Goal: Task Accomplishment & Management: Complete application form

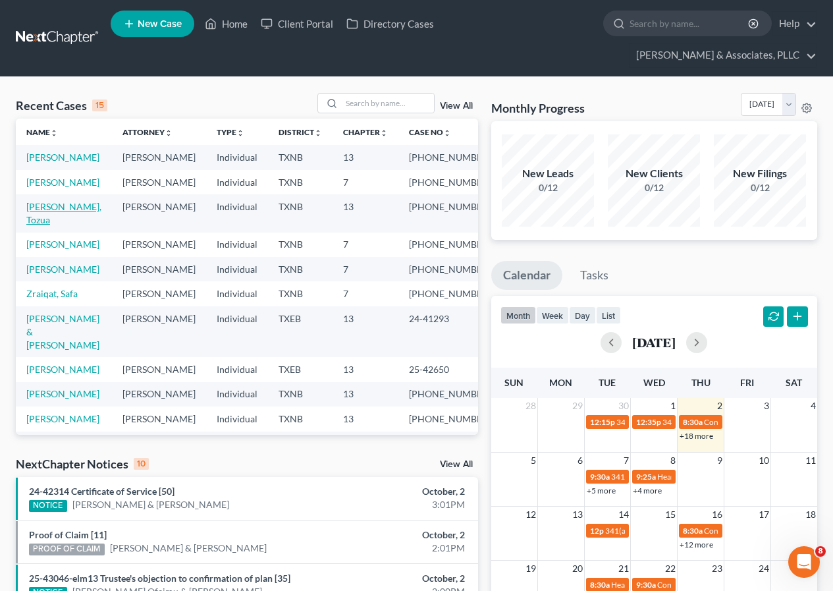
click at [55, 225] on link "[PERSON_NAME], Tozua" at bounding box center [63, 213] width 75 height 24
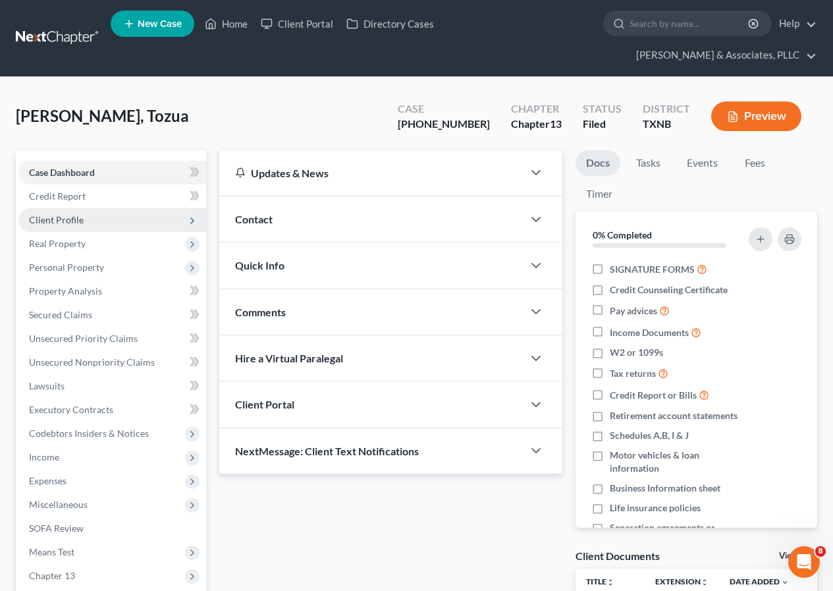
click at [88, 218] on span "Client Profile" at bounding box center [112, 220] width 188 height 24
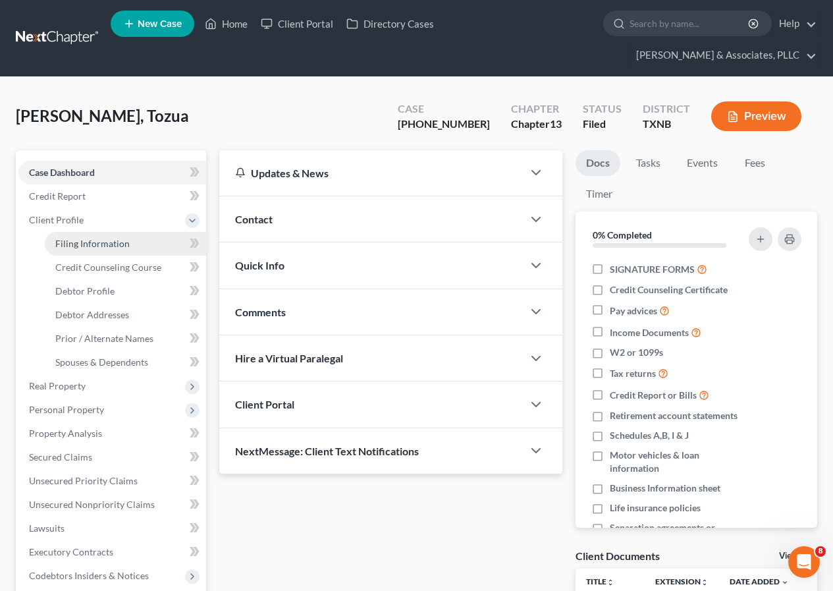
click at [91, 241] on span "Filing Information" at bounding box center [92, 243] width 74 height 11
select select "1"
select select "0"
select select "3"
select select "78"
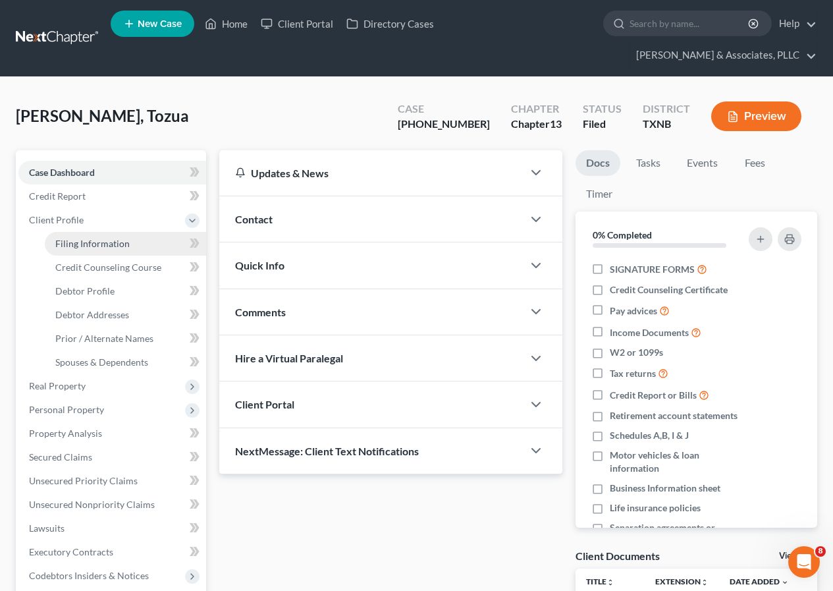
select select "45"
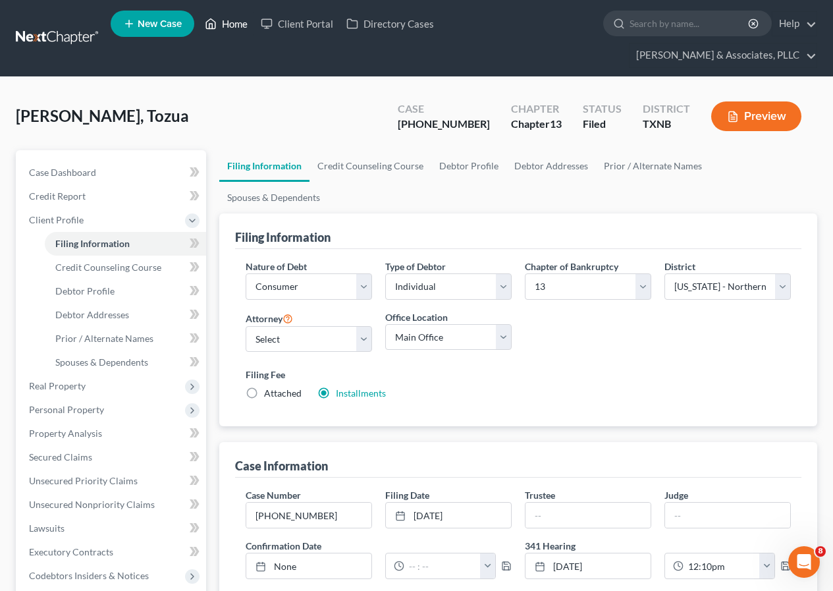
click at [228, 20] on link "Home" at bounding box center [226, 24] width 56 height 24
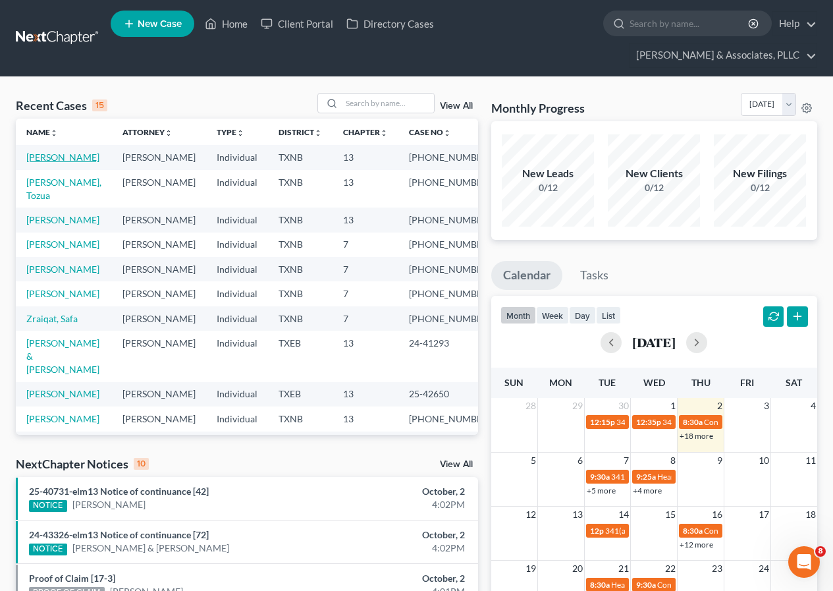
click at [55, 160] on link "[PERSON_NAME]" at bounding box center [62, 157] width 73 height 11
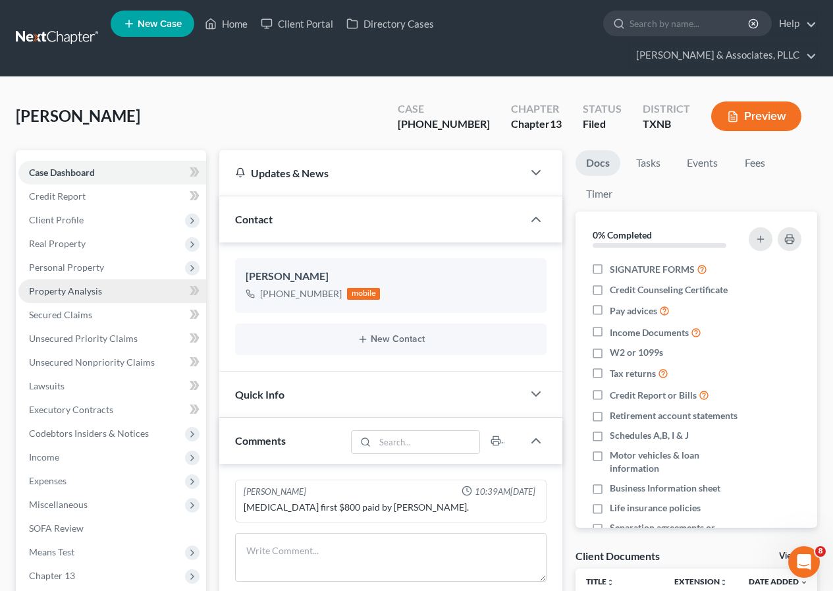
scroll to position [66, 0]
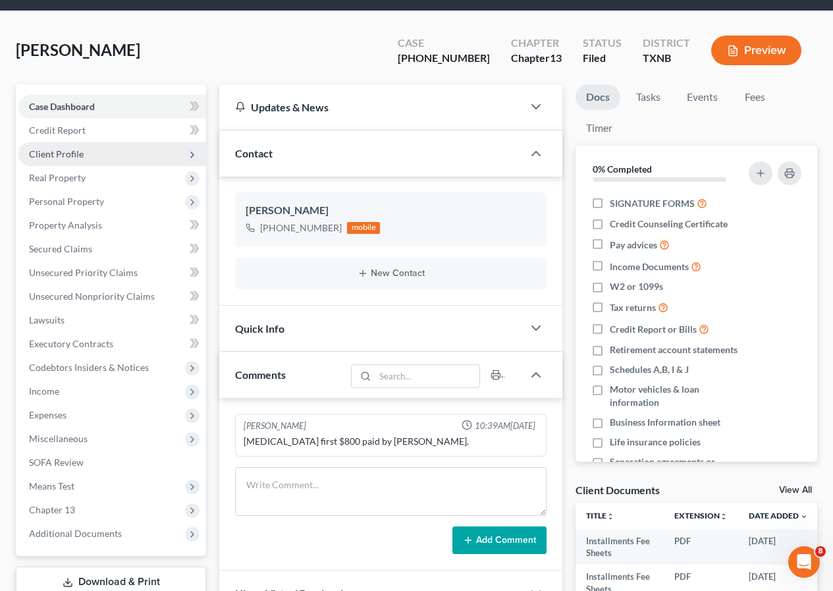
click at [80, 157] on span "Client Profile" at bounding box center [56, 153] width 55 height 11
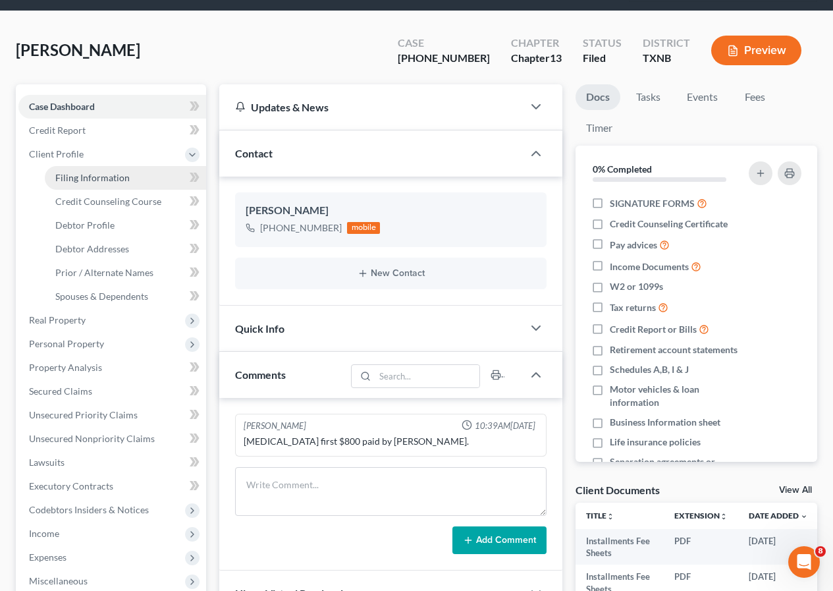
click at [90, 172] on span "Filing Information" at bounding box center [92, 177] width 74 height 11
select select "1"
select select "0"
select select "3"
select select "78"
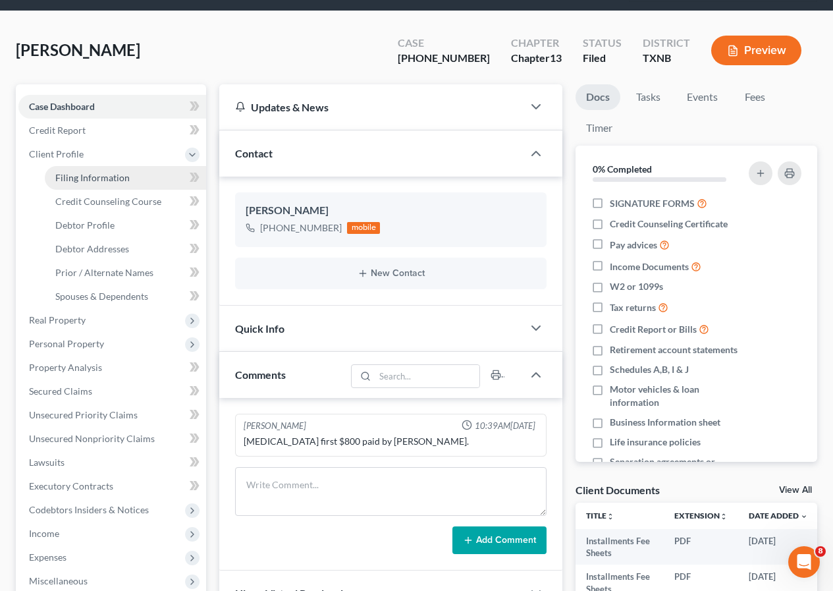
select select "0"
select select "45"
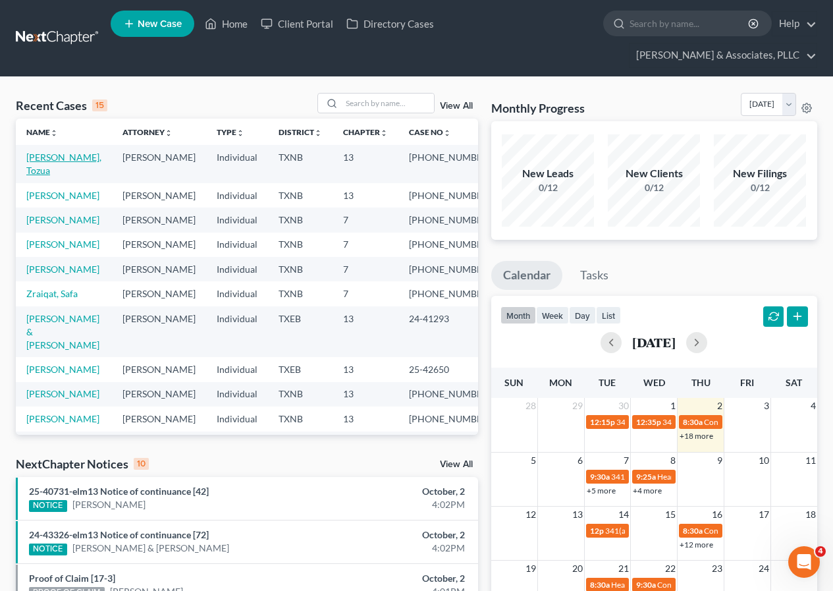
click at [55, 159] on link "[PERSON_NAME], Tozua" at bounding box center [63, 164] width 75 height 24
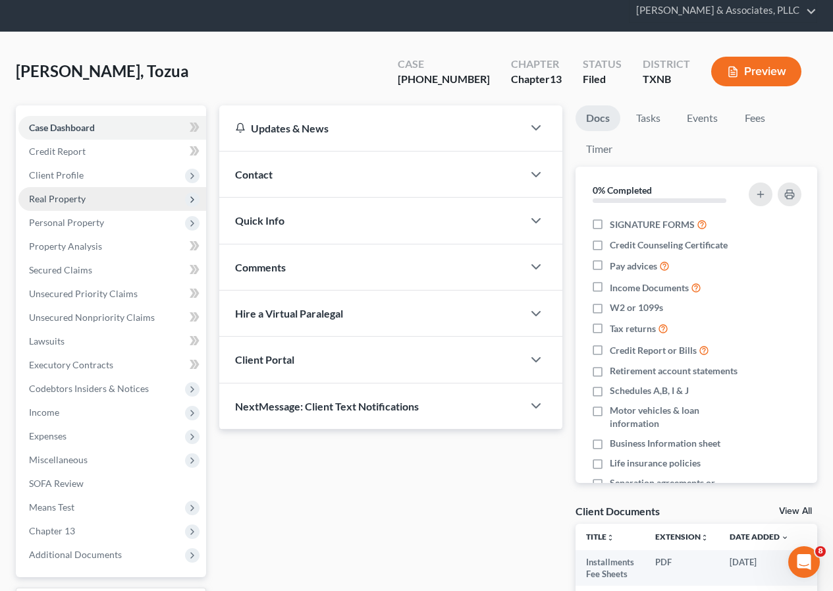
scroll to position [132, 0]
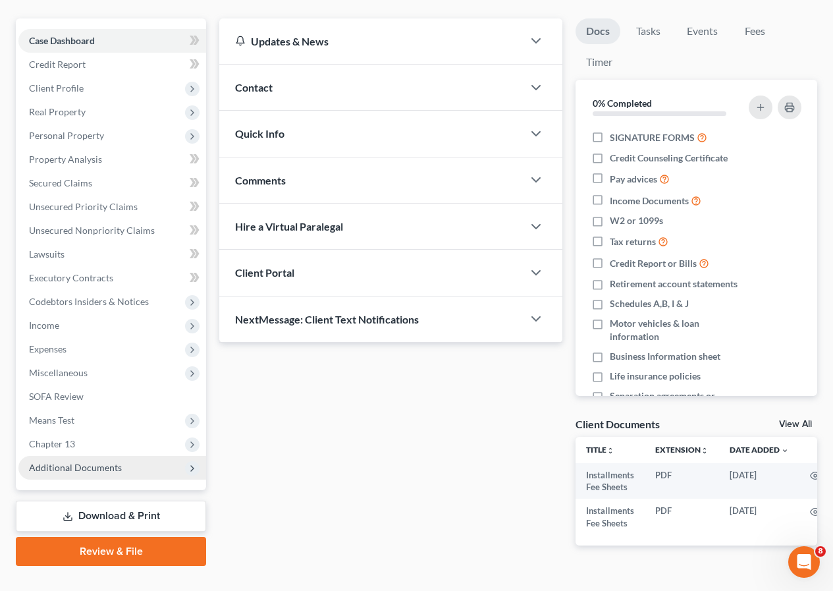
click at [88, 470] on span "Additional Documents" at bounding box center [75, 467] width 93 height 11
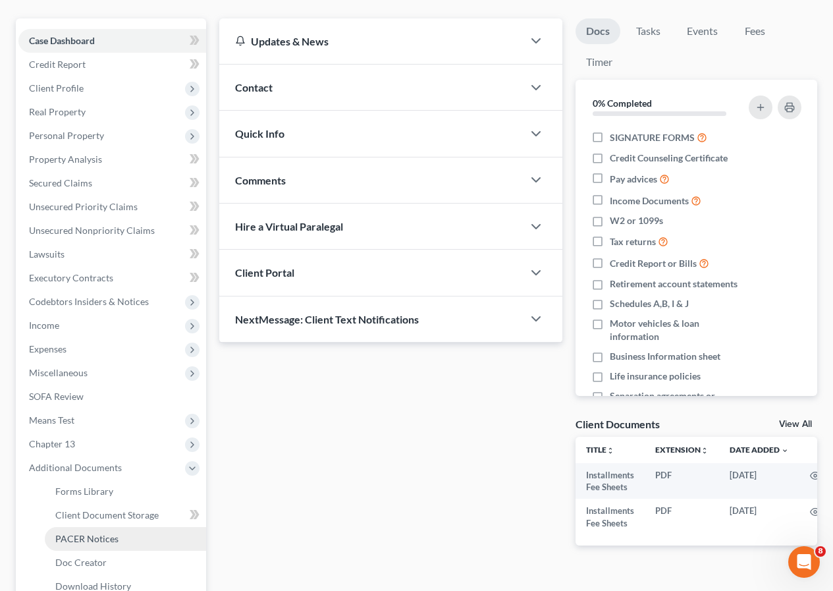
click at [99, 534] on span "PACER Notices" at bounding box center [86, 538] width 63 height 11
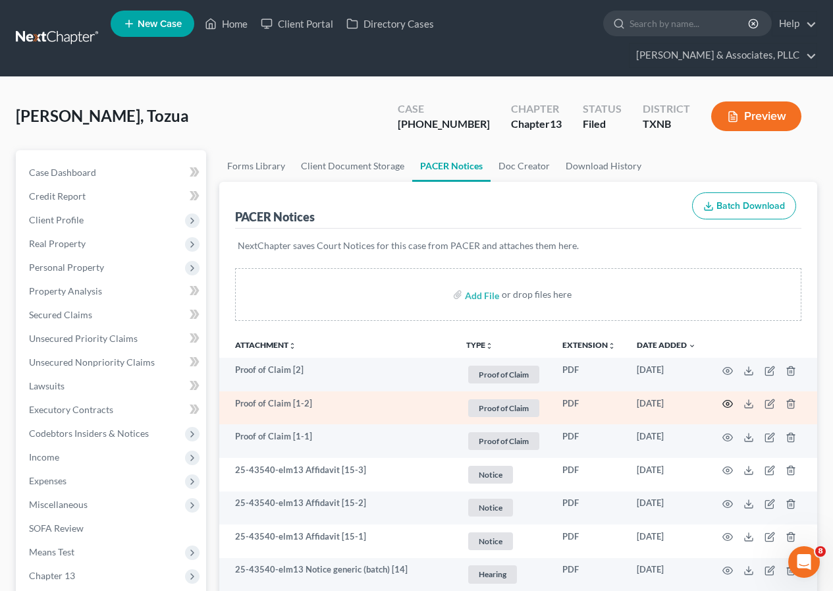
click at [724, 403] on icon "button" at bounding box center [728, 404] width 10 height 7
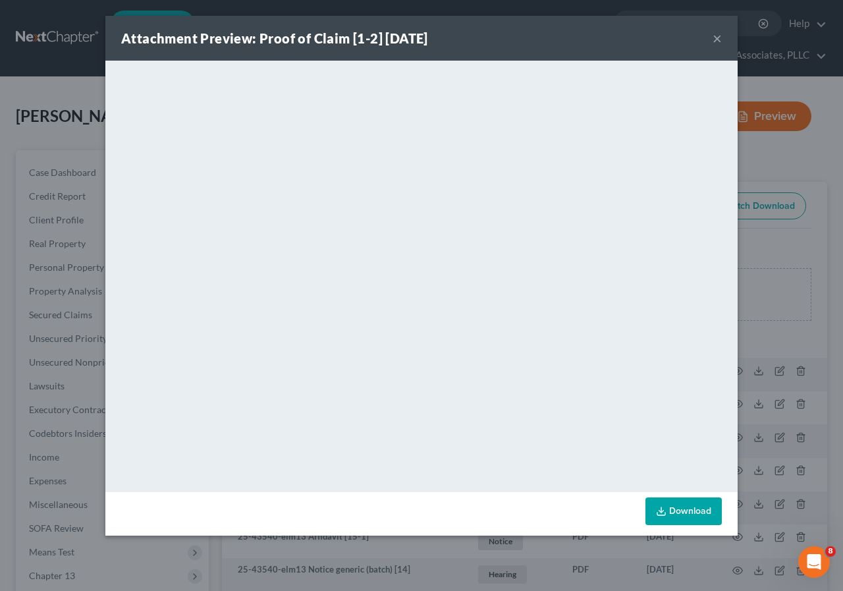
click at [719, 40] on button "×" at bounding box center [717, 38] width 9 height 16
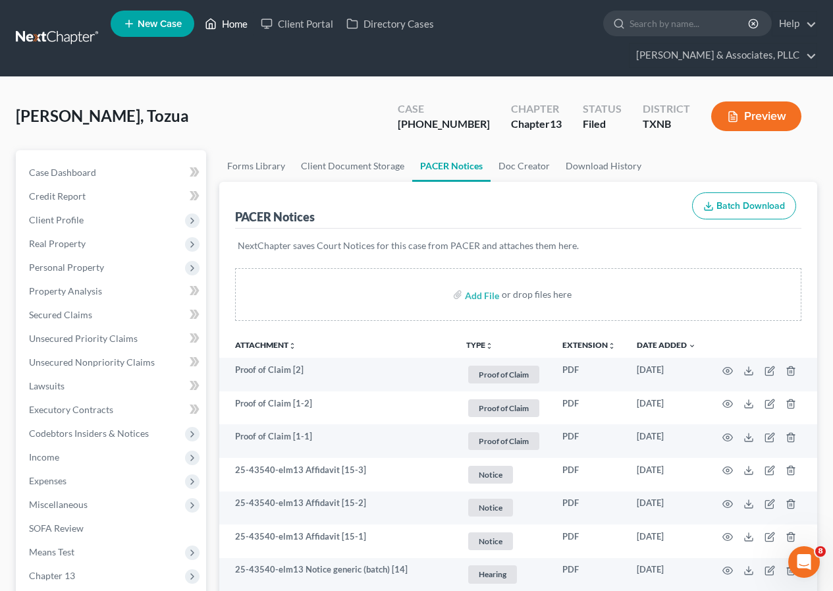
click at [228, 25] on link "Home" at bounding box center [226, 24] width 56 height 24
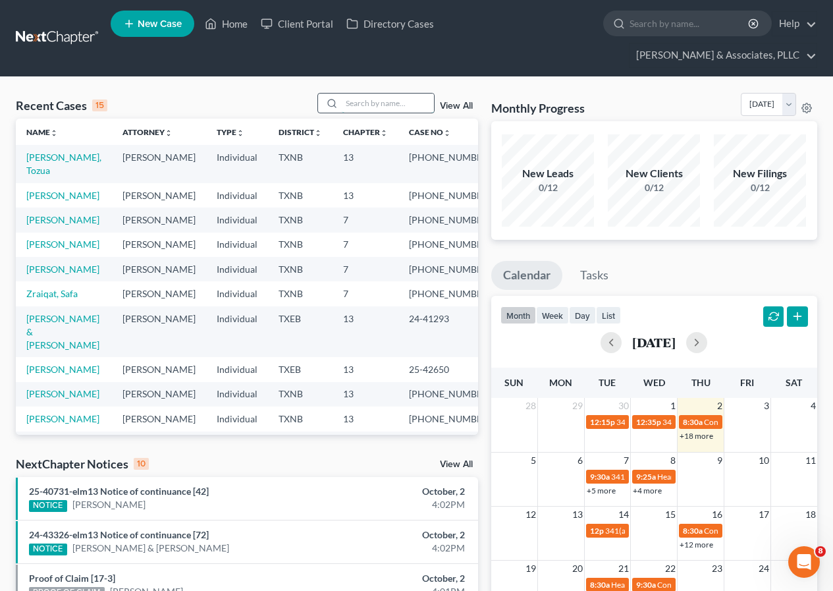
click at [366, 109] on input "search" at bounding box center [388, 103] width 92 height 19
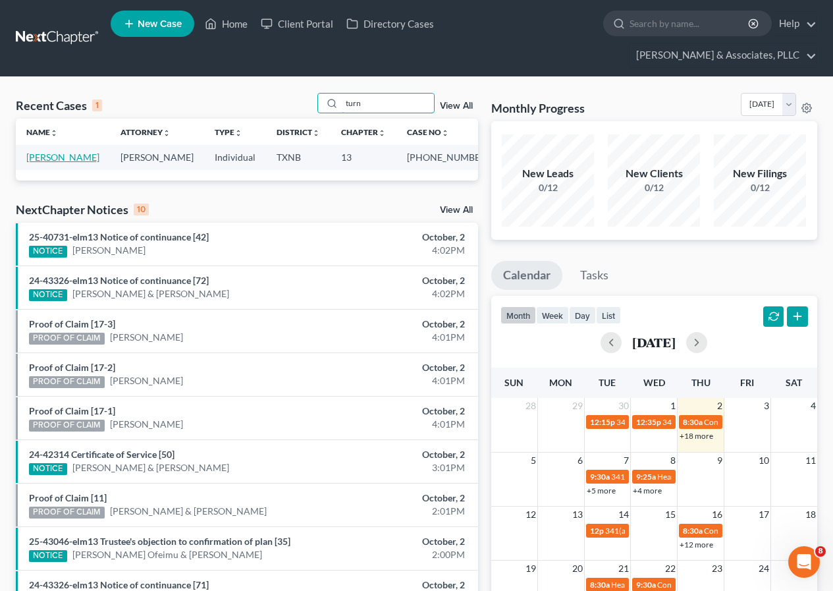
type input "turn"
click at [67, 158] on link "[PERSON_NAME]" at bounding box center [62, 157] width 73 height 11
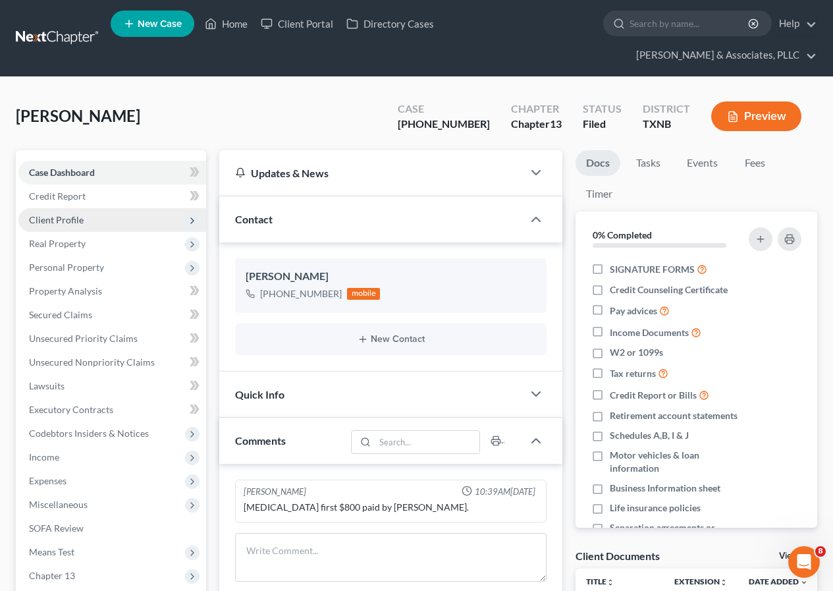
click at [69, 221] on span "Client Profile" at bounding box center [56, 219] width 55 height 11
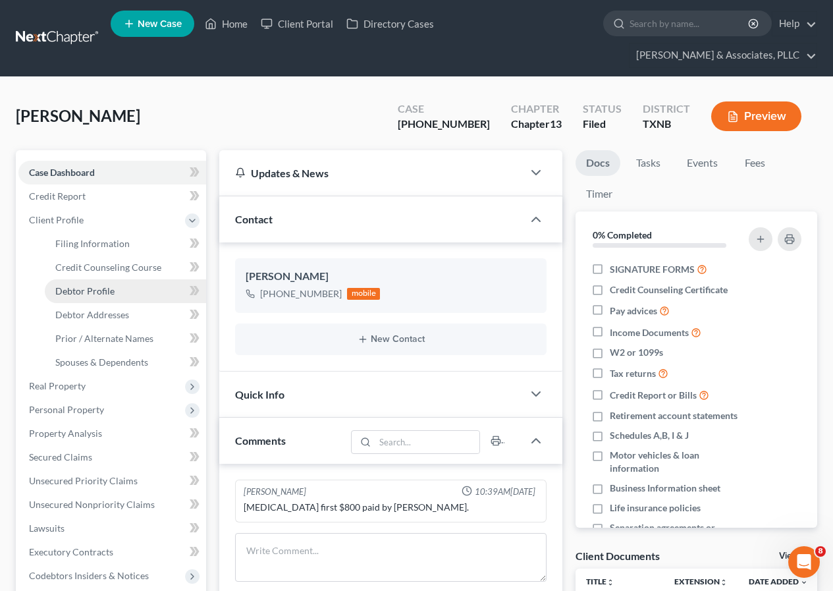
click at [92, 287] on span "Debtor Profile" at bounding box center [84, 290] width 59 height 11
select select "0"
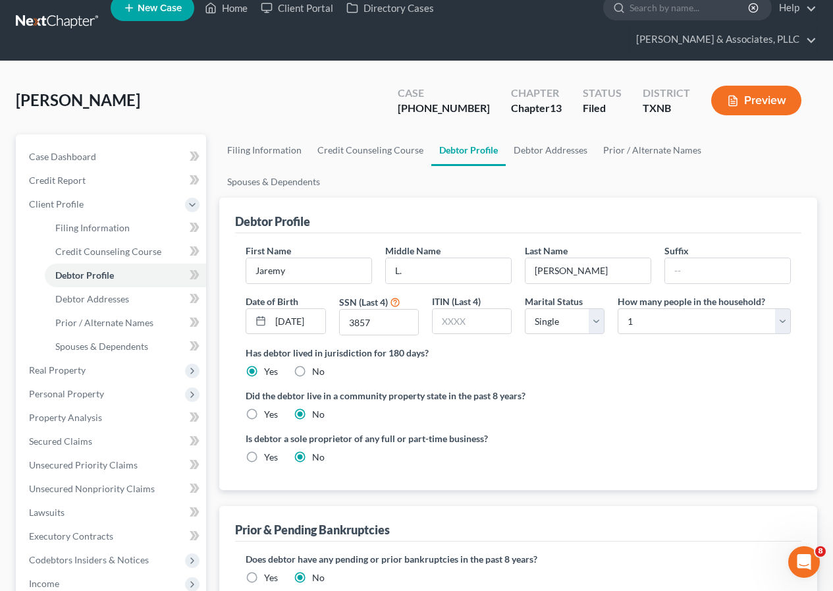
scroll to position [299, 0]
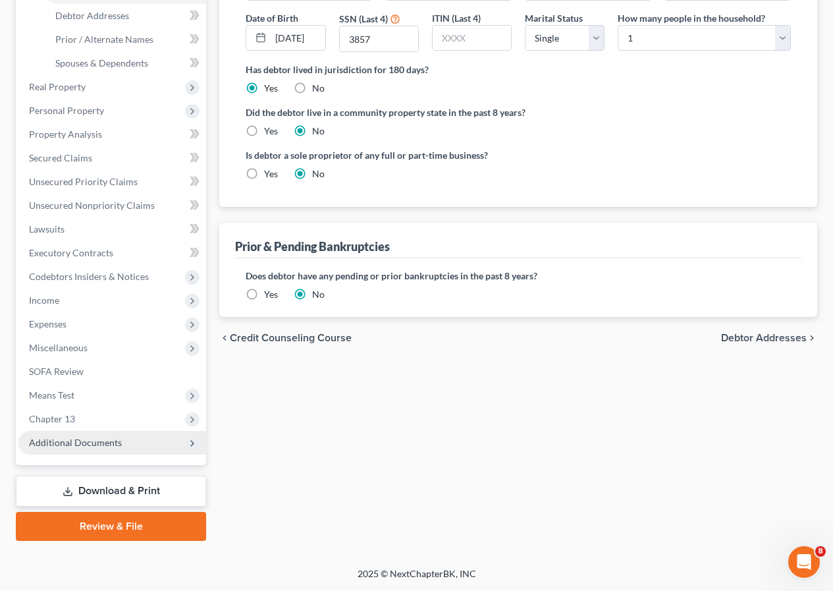
click at [88, 440] on span "Additional Documents" at bounding box center [75, 442] width 93 height 11
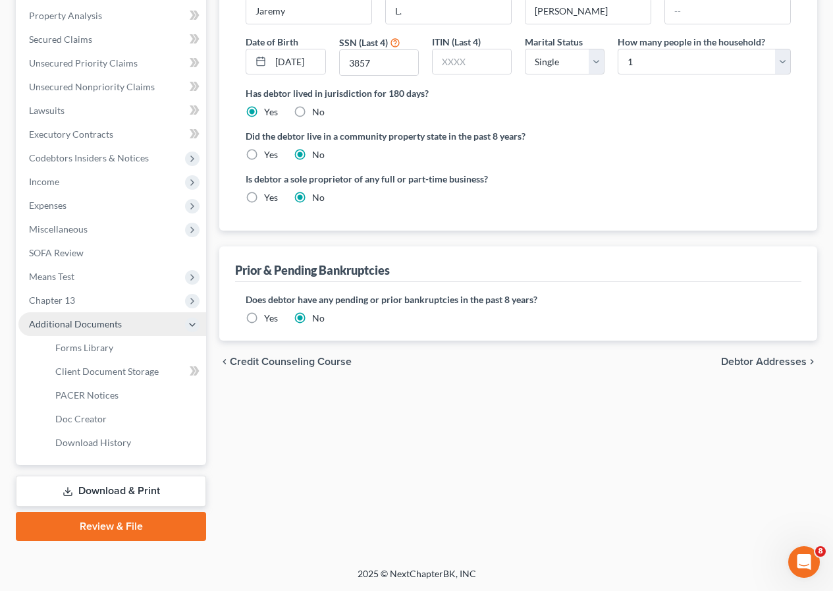
scroll to position [275, 0]
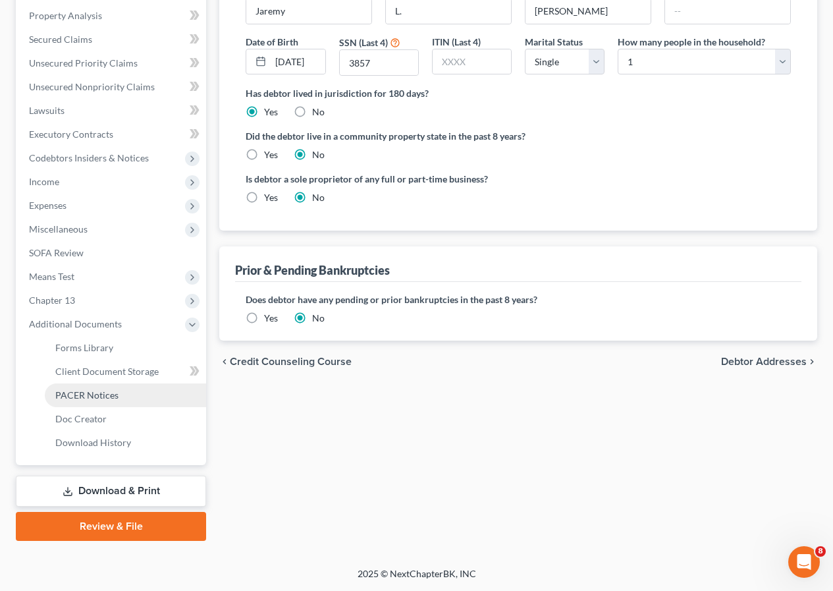
click at [90, 399] on span "PACER Notices" at bounding box center [86, 394] width 63 height 11
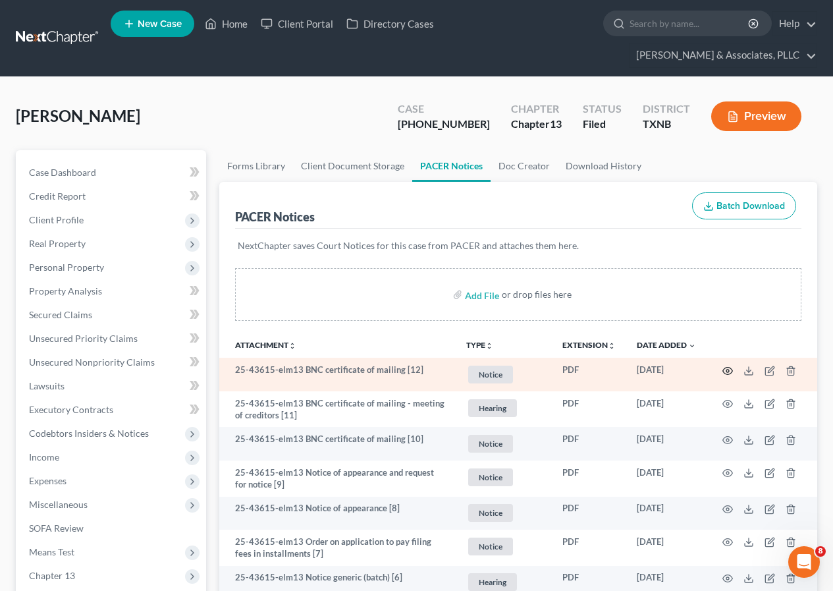
click at [728, 368] on icon "button" at bounding box center [728, 371] width 11 height 11
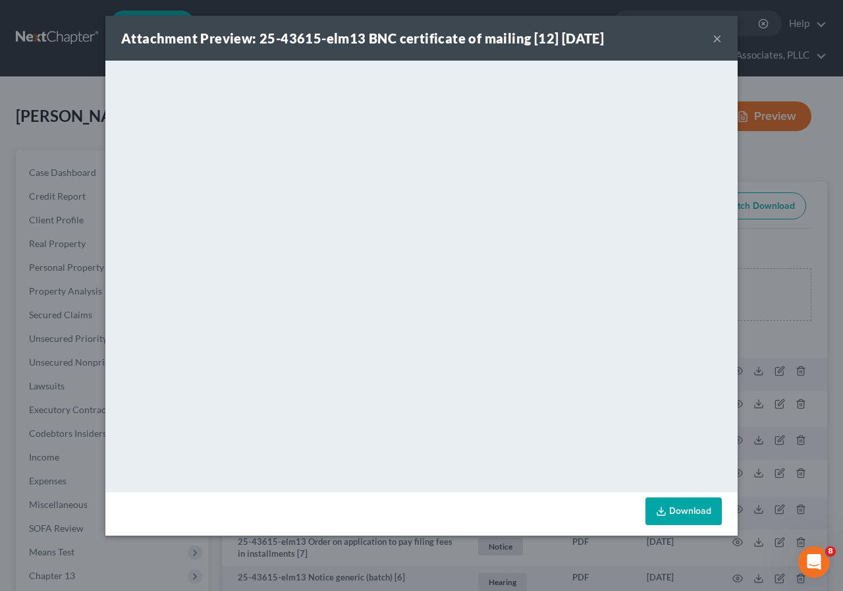
click at [717, 34] on button "×" at bounding box center [717, 38] width 9 height 16
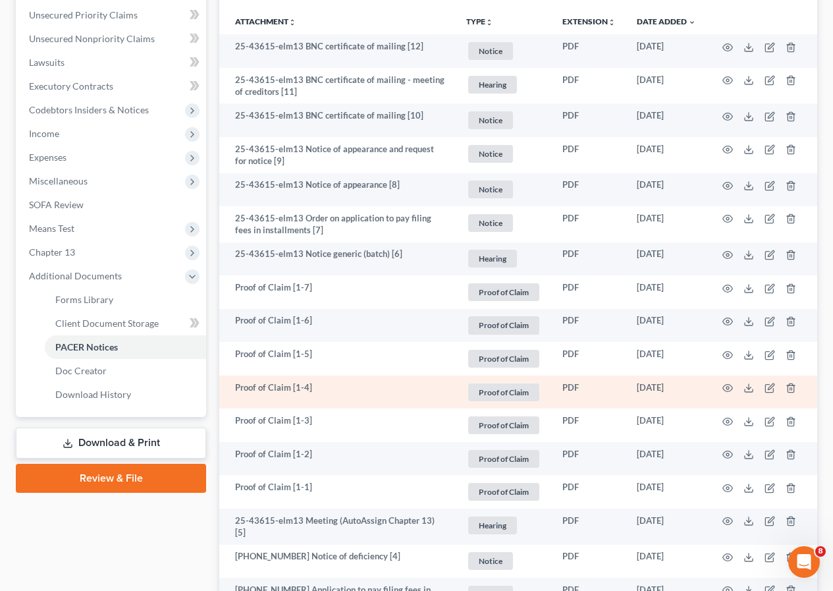
scroll to position [329, 0]
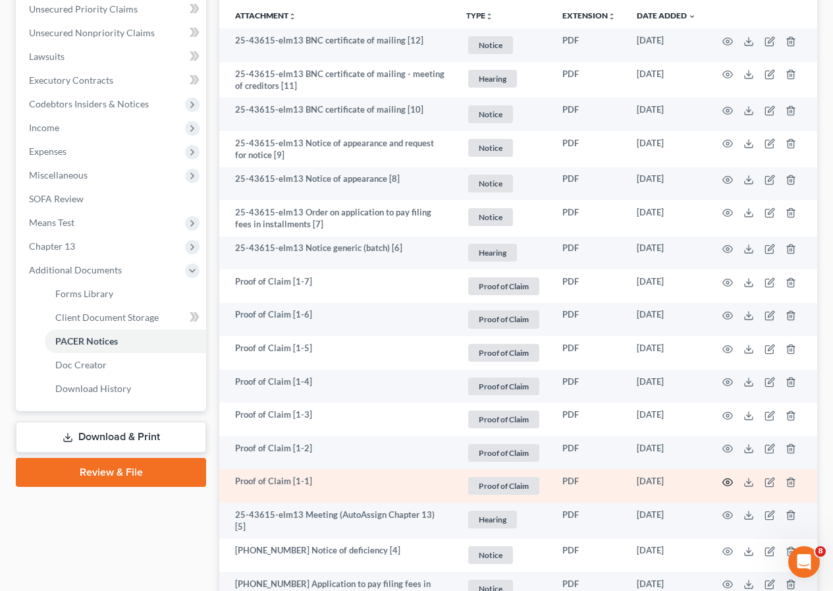
click at [725, 480] on icon "button" at bounding box center [728, 482] width 11 height 11
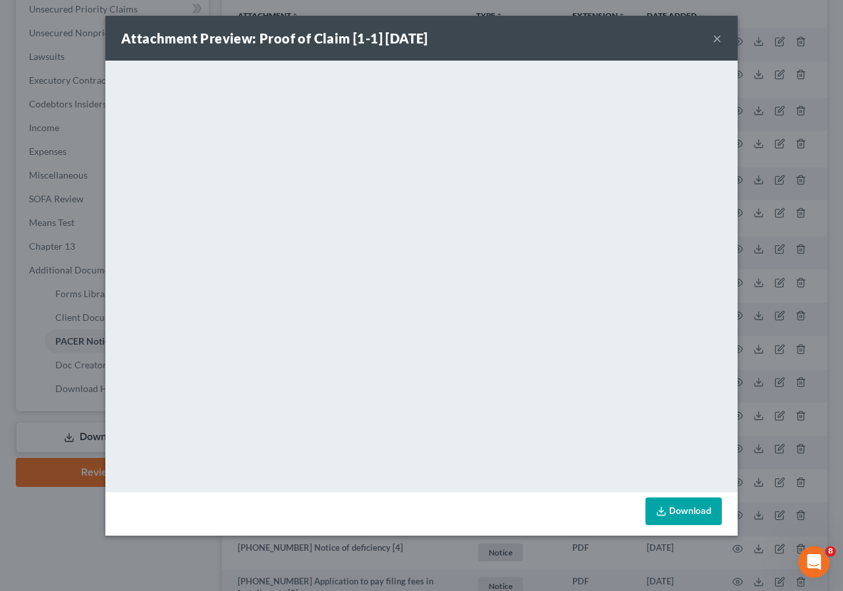
click at [715, 37] on button "×" at bounding box center [717, 38] width 9 height 16
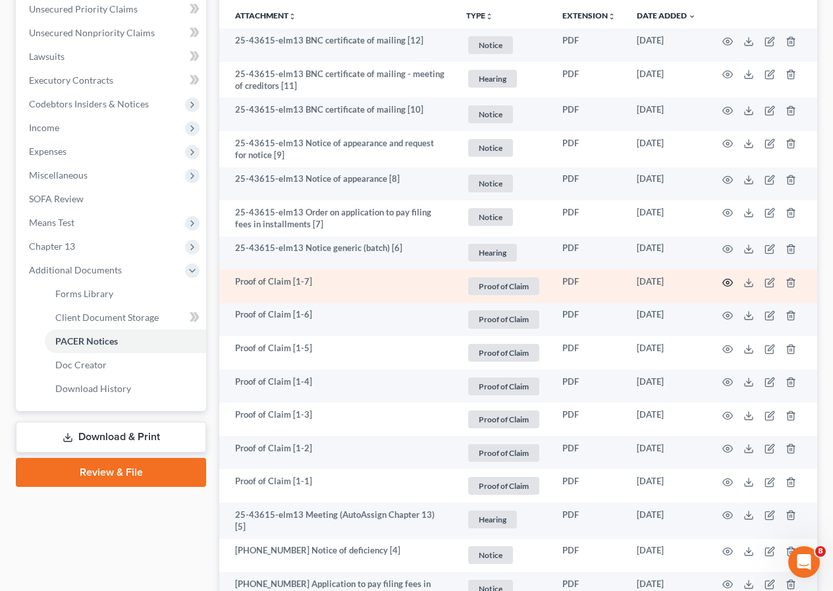
click at [729, 281] on circle "button" at bounding box center [728, 282] width 3 height 3
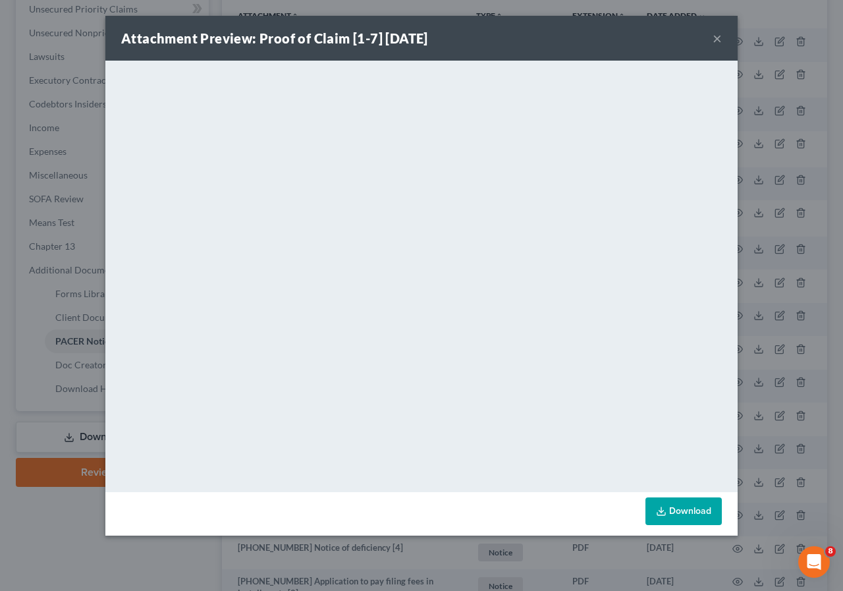
click at [718, 38] on button "×" at bounding box center [717, 38] width 9 height 16
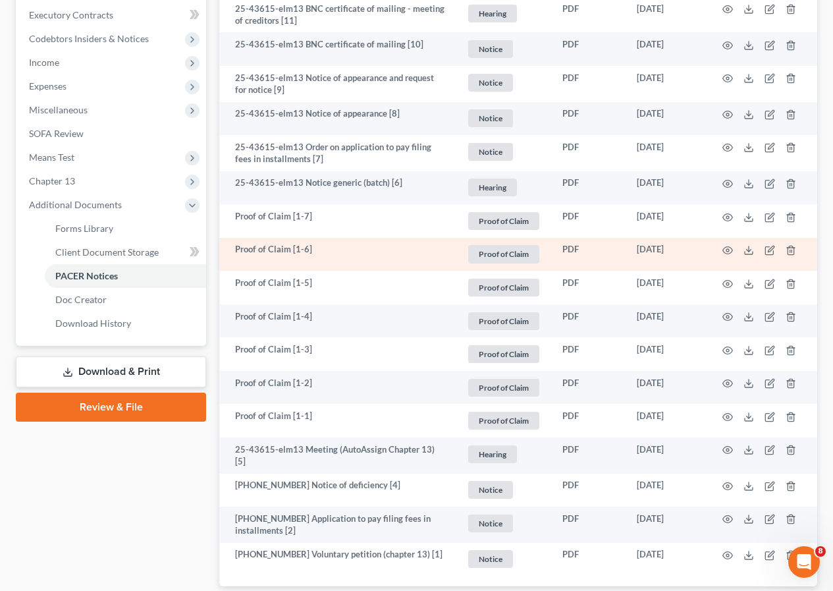
scroll to position [395, 0]
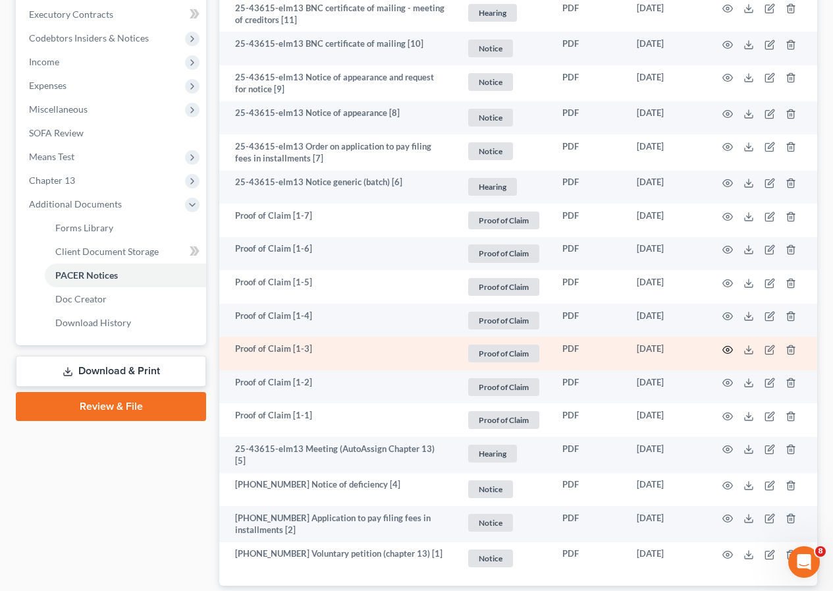
click at [725, 347] on icon "button" at bounding box center [728, 349] width 10 height 7
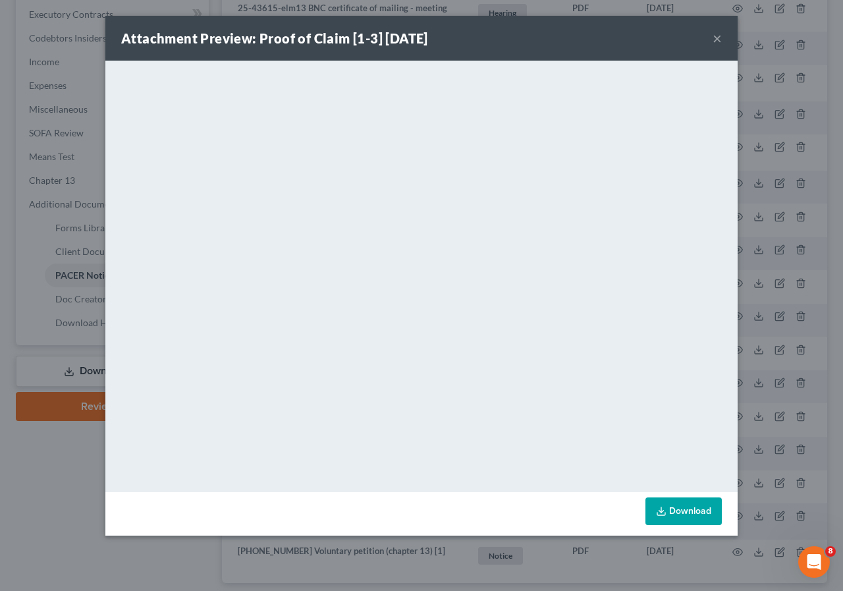
click at [717, 36] on button "×" at bounding box center [717, 38] width 9 height 16
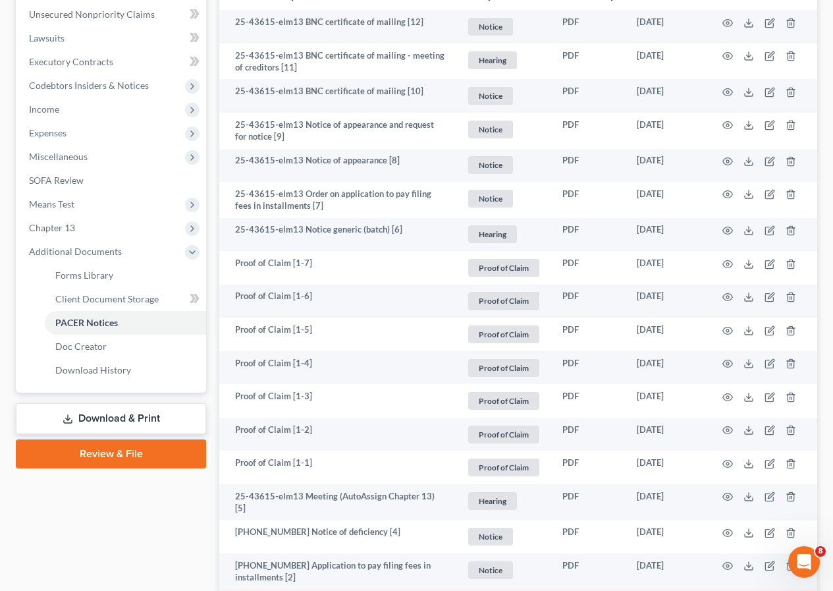
scroll to position [216, 0]
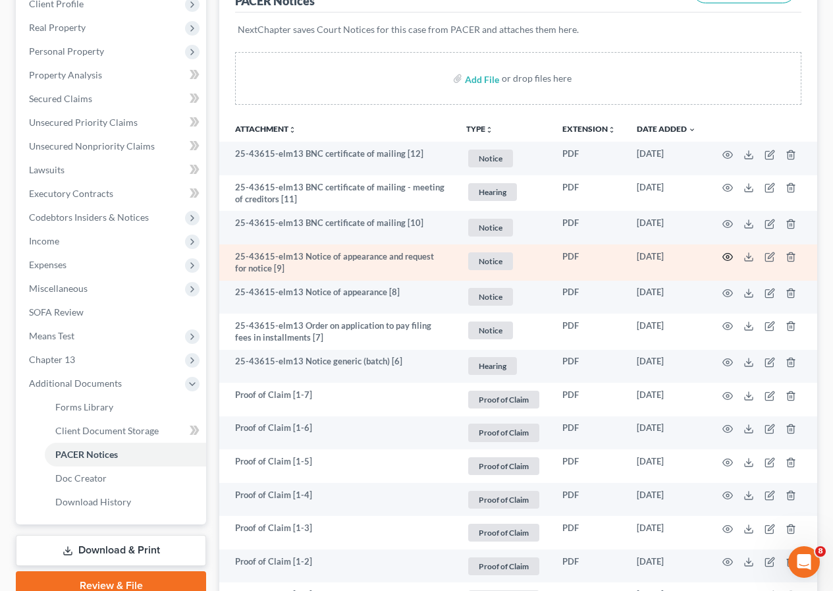
click at [727, 255] on icon "button" at bounding box center [728, 257] width 11 height 11
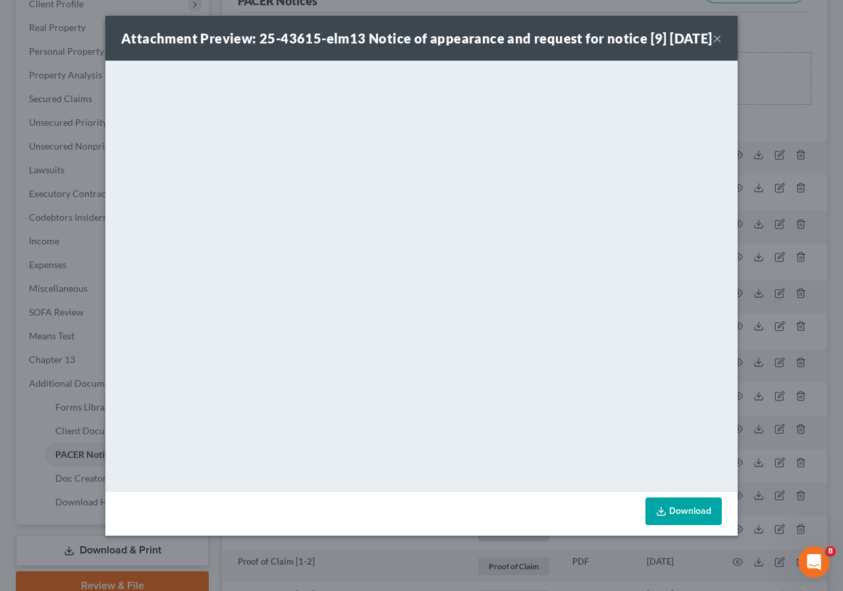
click at [715, 46] on button "×" at bounding box center [717, 38] width 9 height 16
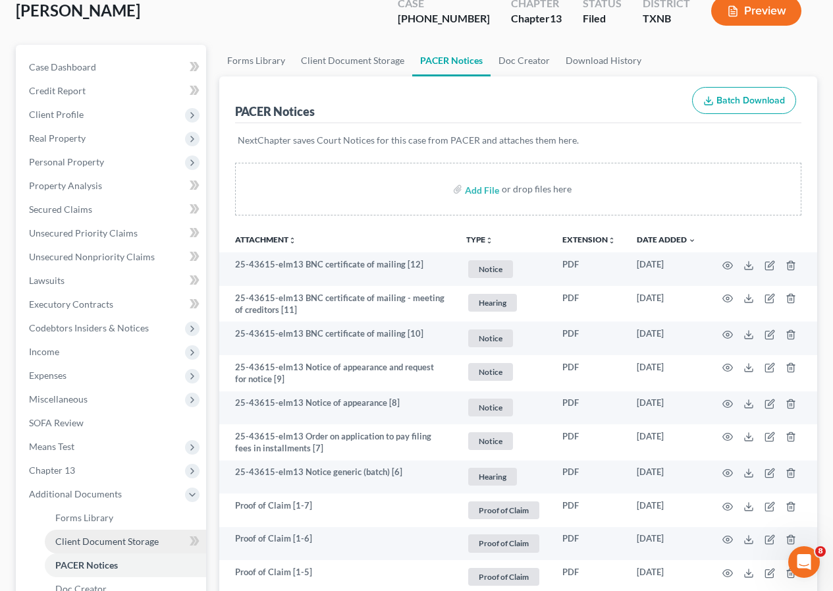
scroll to position [84, 0]
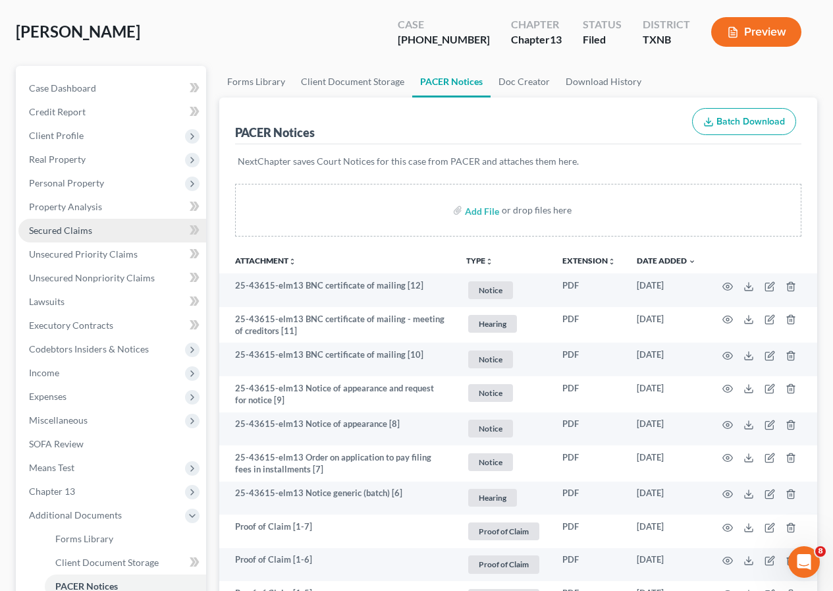
click at [72, 232] on span "Secured Claims" at bounding box center [60, 230] width 63 height 11
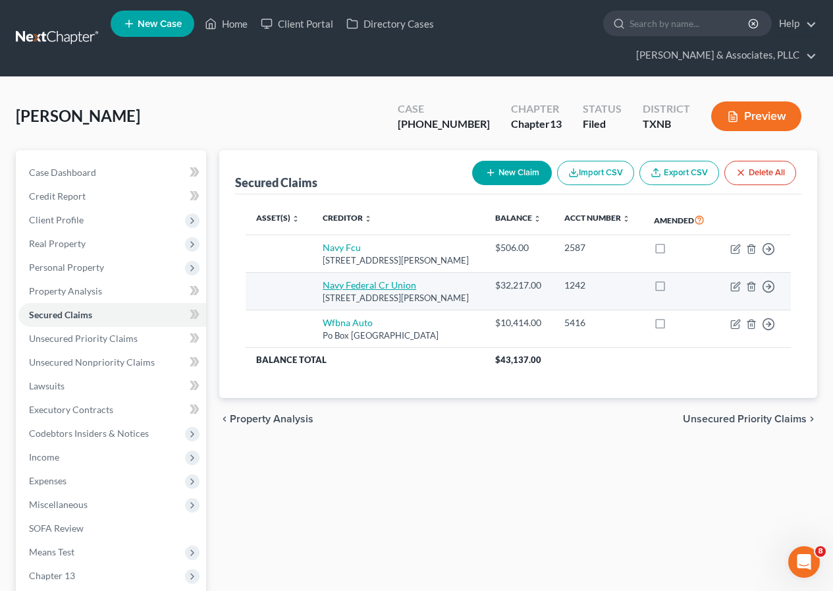
click at [355, 289] on link "Navy Federal Cr Union" at bounding box center [370, 284] width 94 height 11
select select "48"
select select "0"
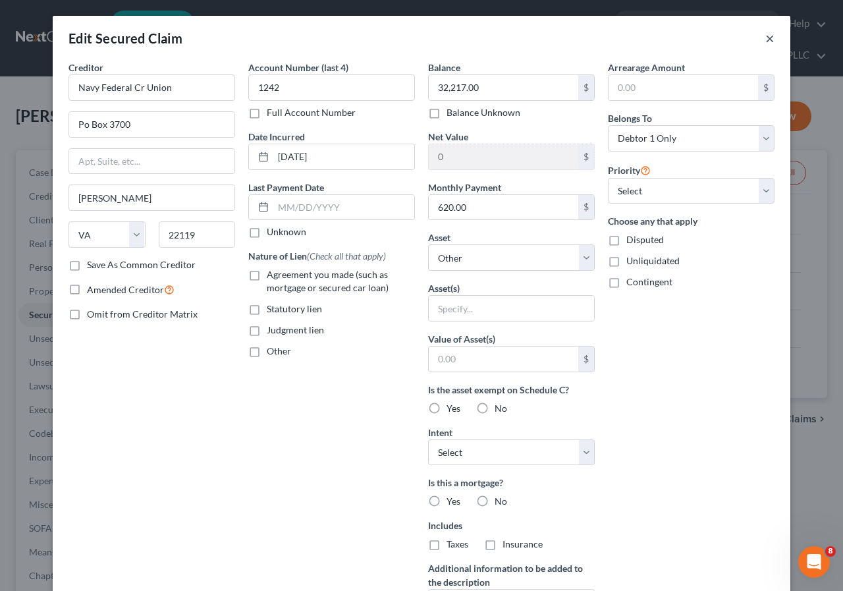
click at [766, 37] on button "×" at bounding box center [770, 38] width 9 height 16
